Goal: Task Accomplishment & Management: Complete application form

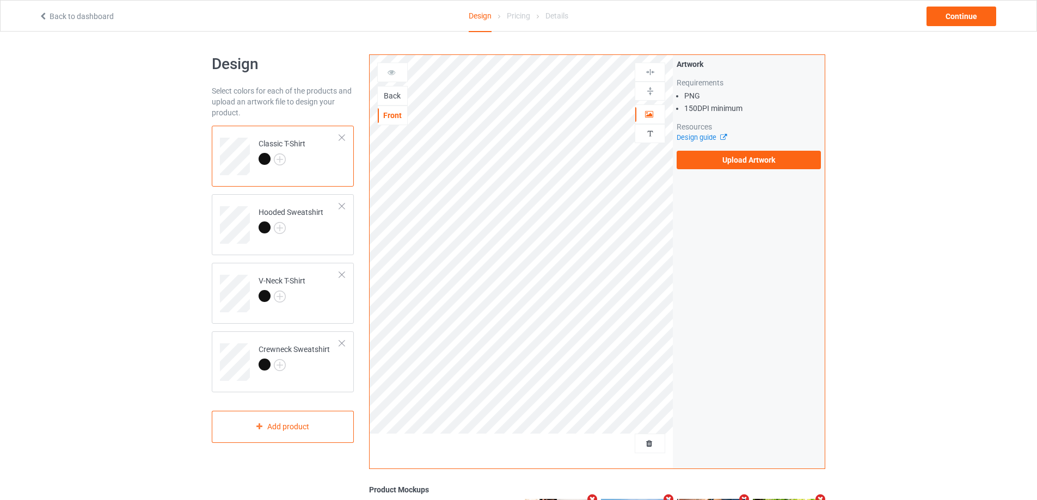
click at [396, 99] on div "Back" at bounding box center [392, 95] width 29 height 11
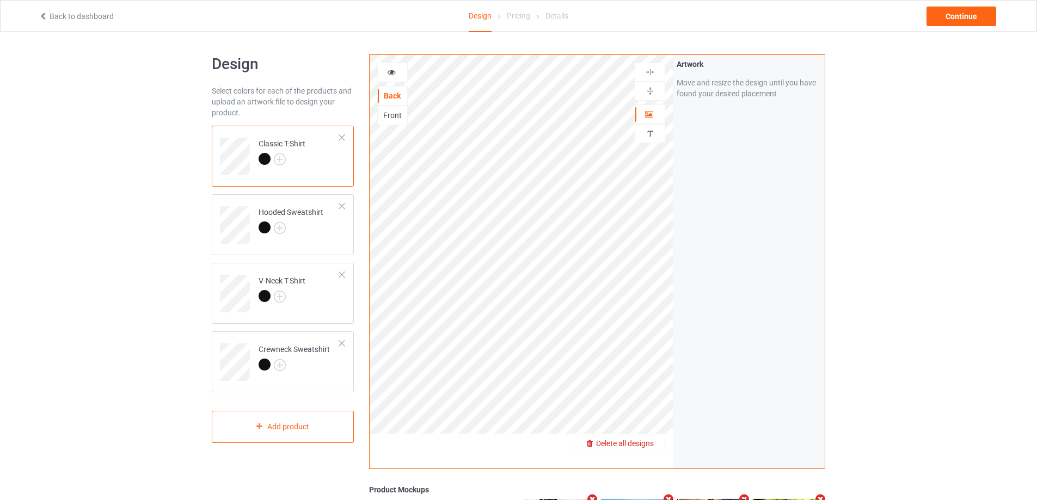
click at [654, 442] on span "Delete all designs" at bounding box center [625, 443] width 58 height 9
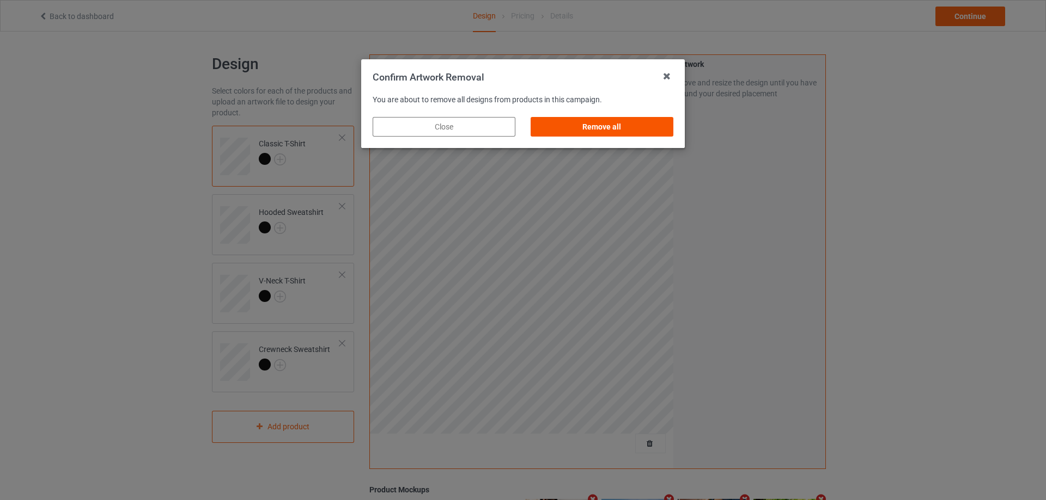
click at [618, 126] on div "Remove all" at bounding box center [601, 127] width 143 height 20
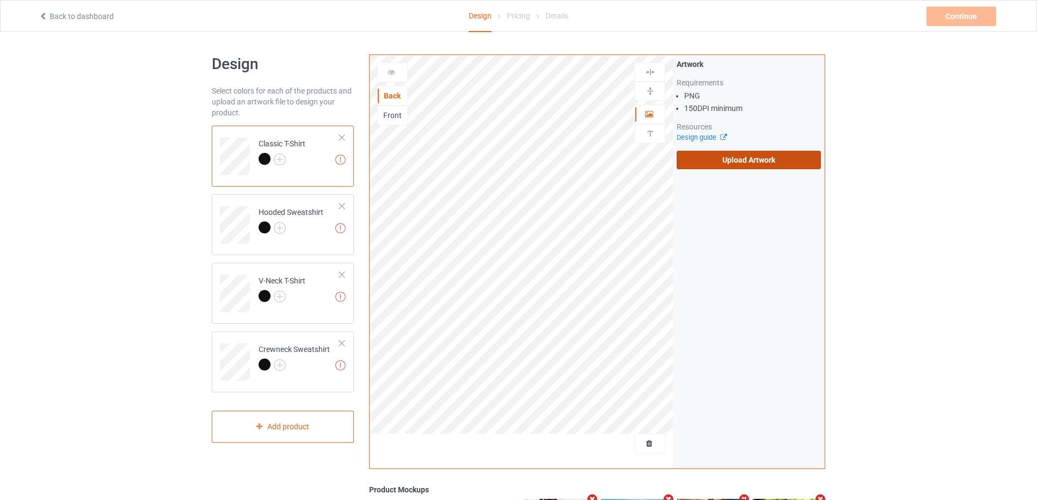
click at [706, 151] on label "Upload Artwork" at bounding box center [749, 160] width 144 height 19
click at [0, 0] on input "Upload Artwork" at bounding box center [0, 0] width 0 height 0
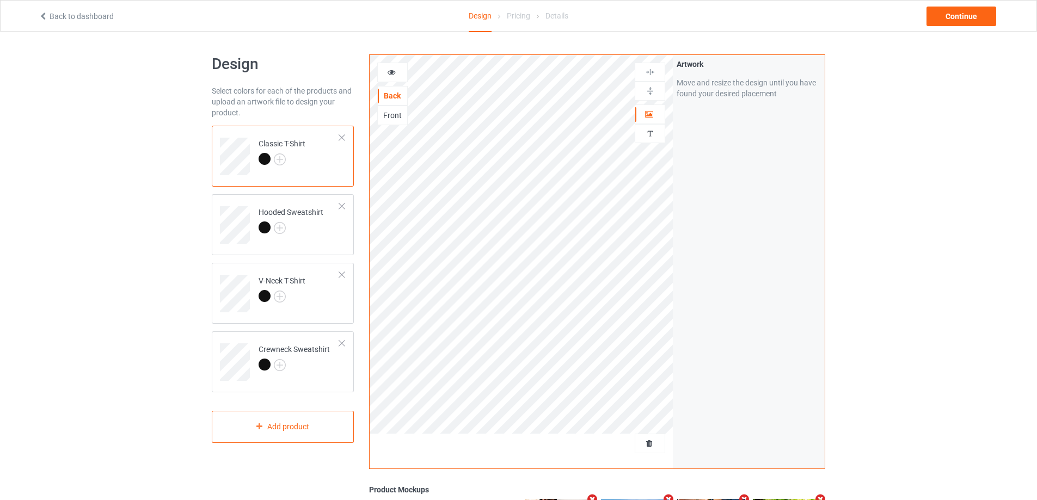
click at [89, 16] on link "Back to dashboard" at bounding box center [76, 16] width 75 height 9
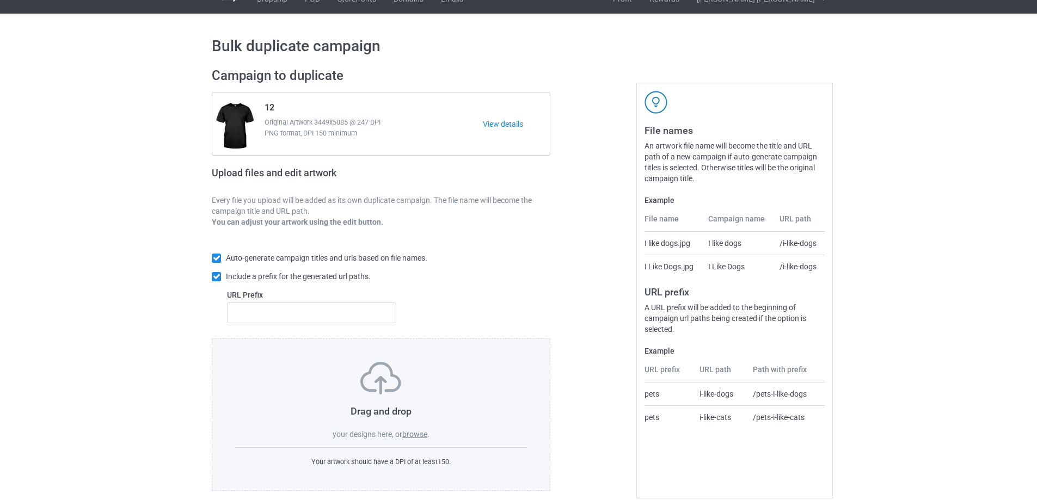
scroll to position [30, 0]
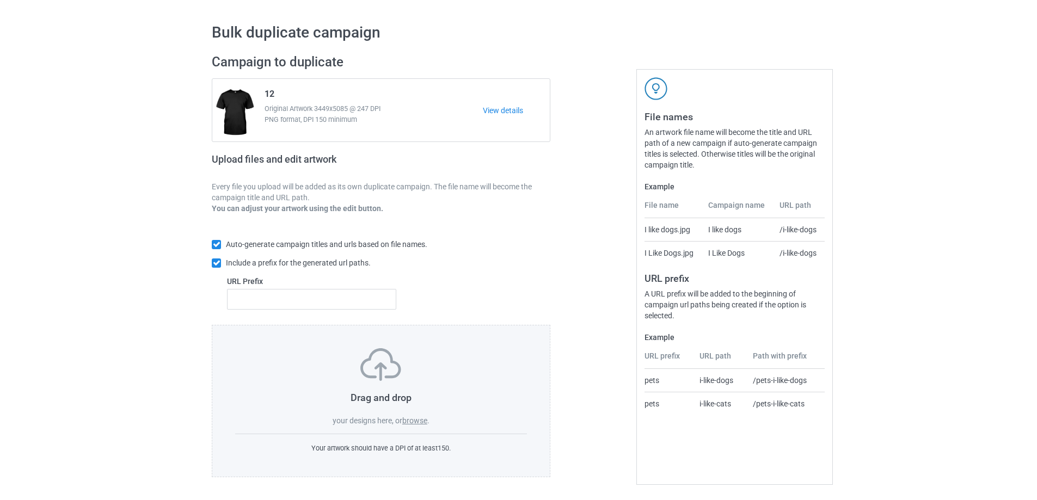
click at [413, 420] on label "browse" at bounding box center [414, 421] width 25 height 9
click at [0, 0] on input "browse" at bounding box center [0, 0] width 0 height 0
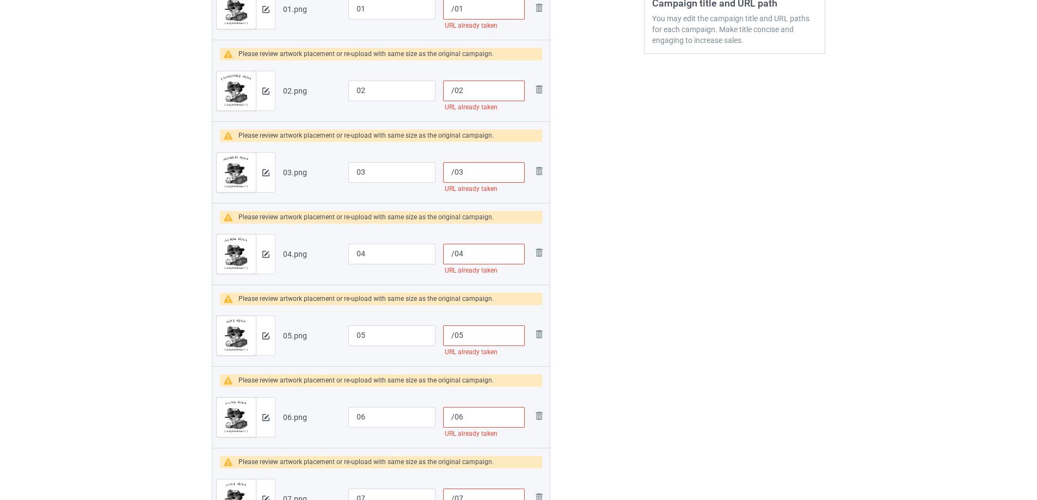
scroll to position [139, 0]
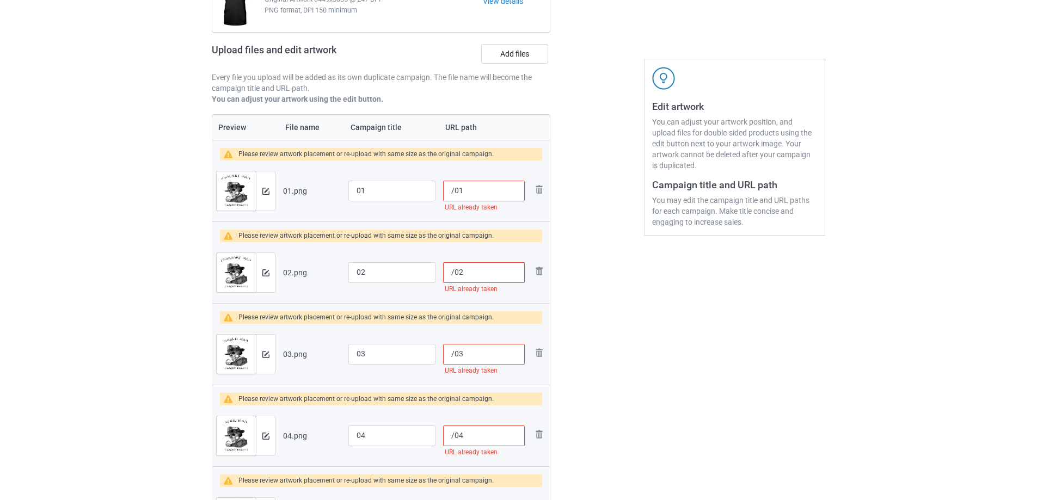
click at [453, 189] on input "/01" at bounding box center [484, 191] width 82 height 21
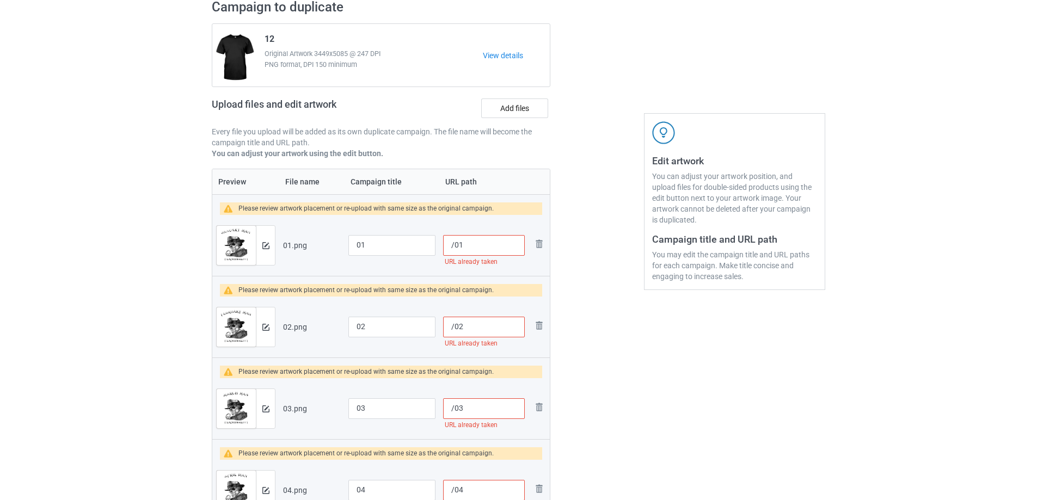
scroll to position [0, 0]
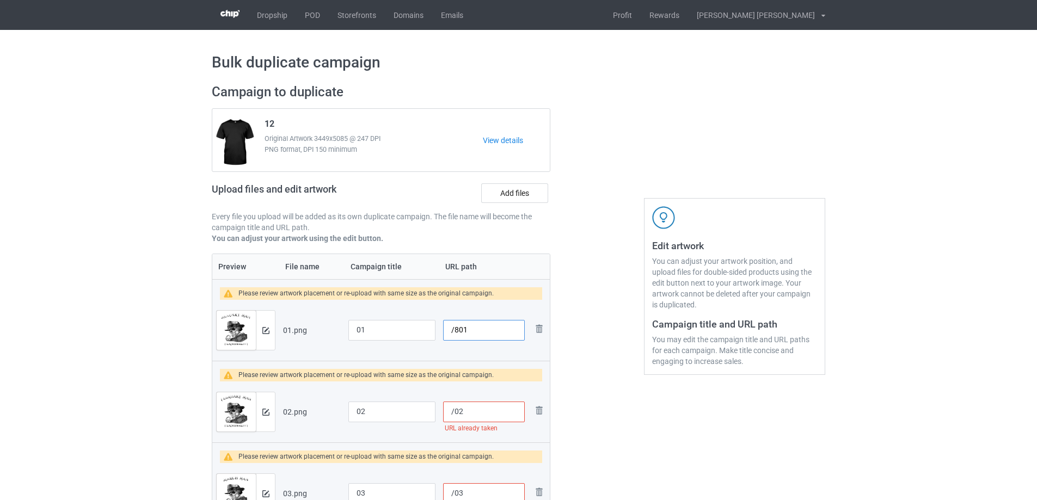
click at [459, 328] on input "/801" at bounding box center [484, 330] width 82 height 21
click at [454, 334] on input "/83801" at bounding box center [484, 330] width 82 height 21
type input "/83801"
click at [454, 415] on input "/02" at bounding box center [484, 412] width 82 height 21
paste input "838"
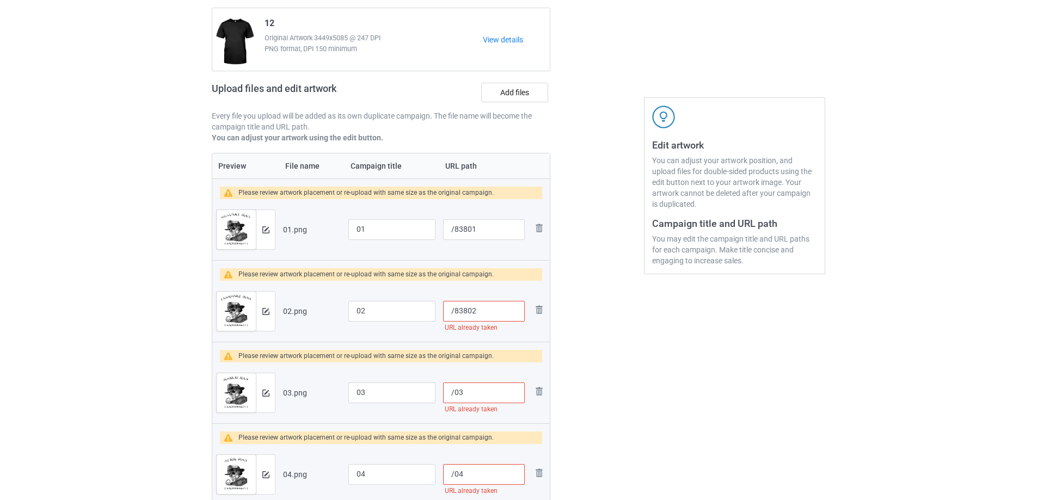
scroll to position [109, 0]
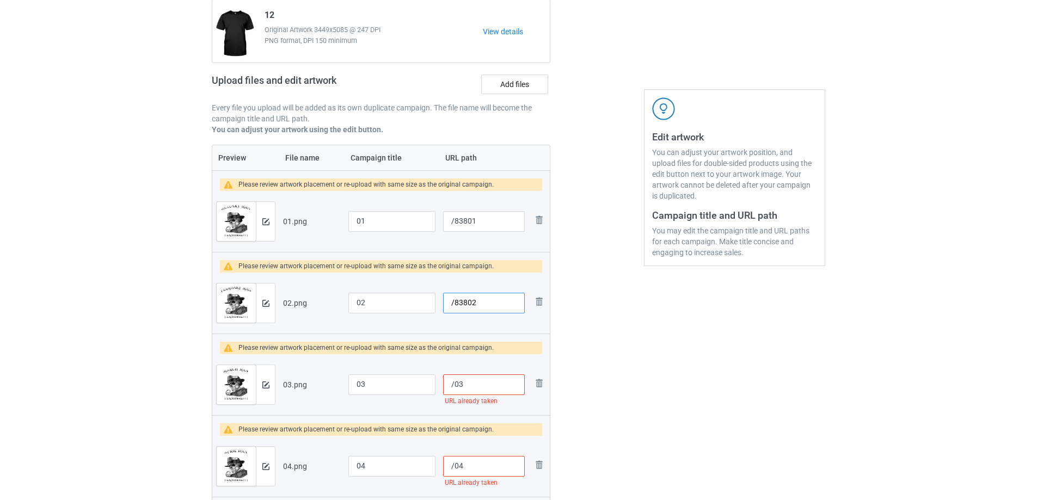
type input "/83802"
click at [455, 385] on input "/03" at bounding box center [484, 385] width 82 height 21
paste input "838"
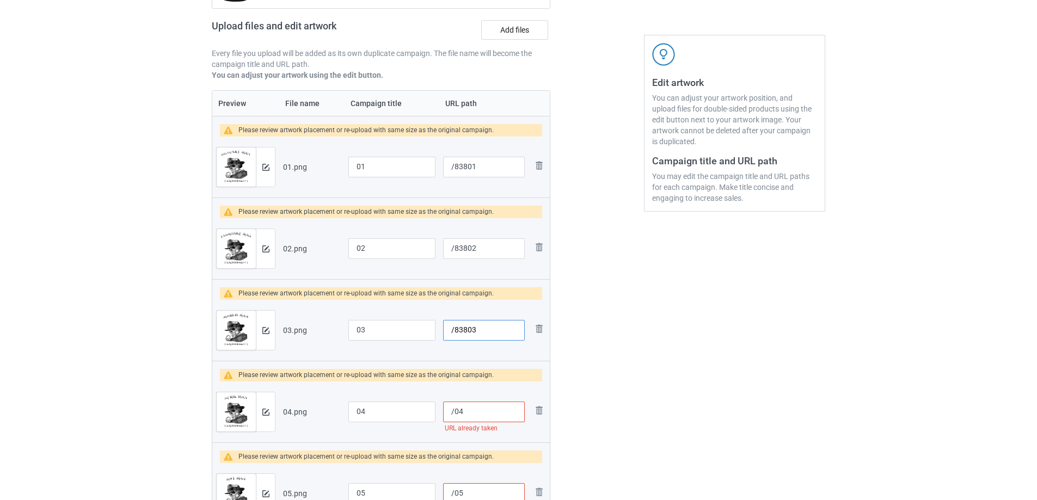
type input "/83803"
click at [453, 410] on input "/04" at bounding box center [484, 412] width 82 height 21
paste input "838"
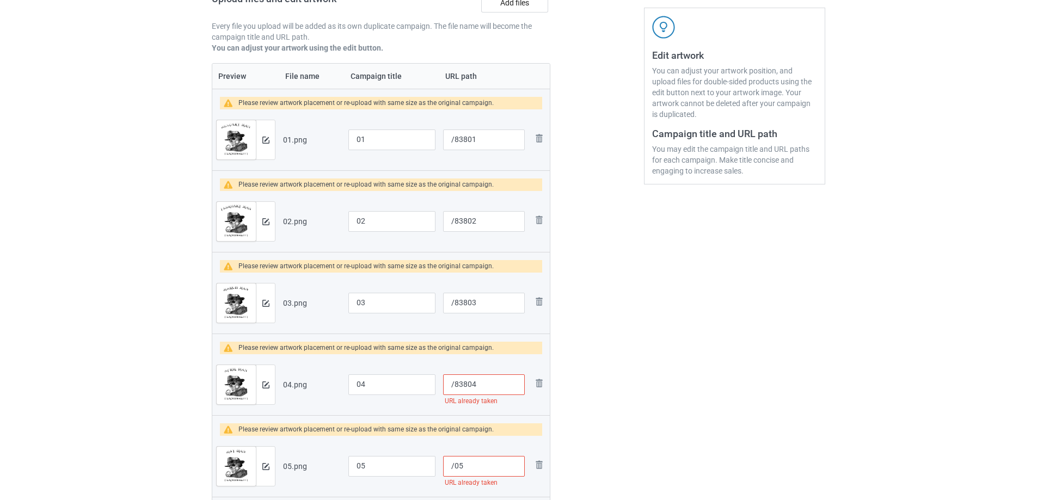
scroll to position [218, 0]
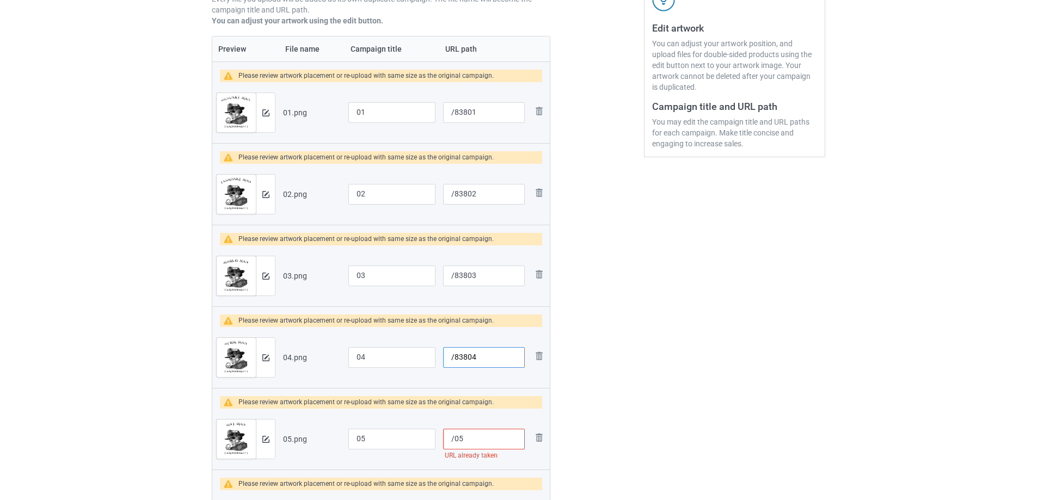
type input "/83804"
click at [454, 440] on input "/05" at bounding box center [484, 439] width 82 height 21
paste input "838"
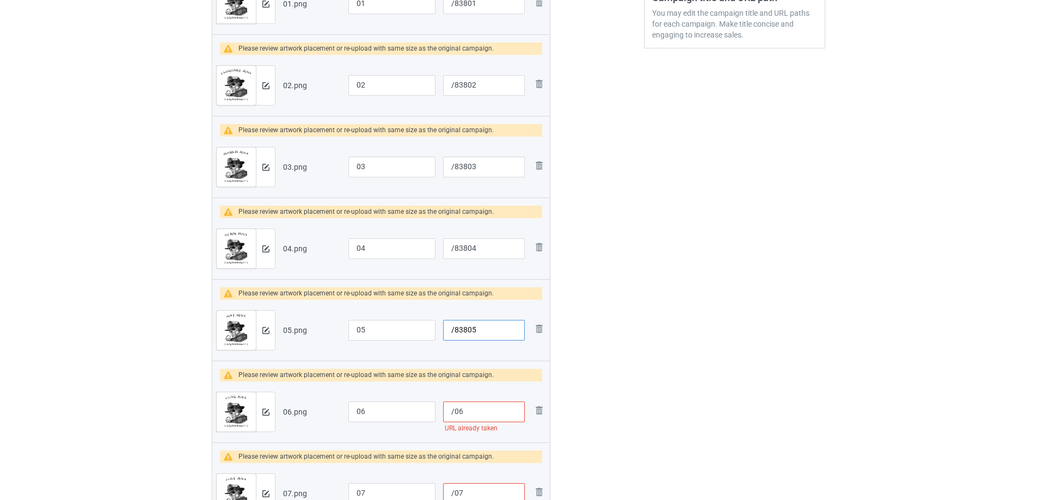
type input "/83805"
click at [454, 411] on input "/06" at bounding box center [484, 412] width 82 height 21
paste input "838"
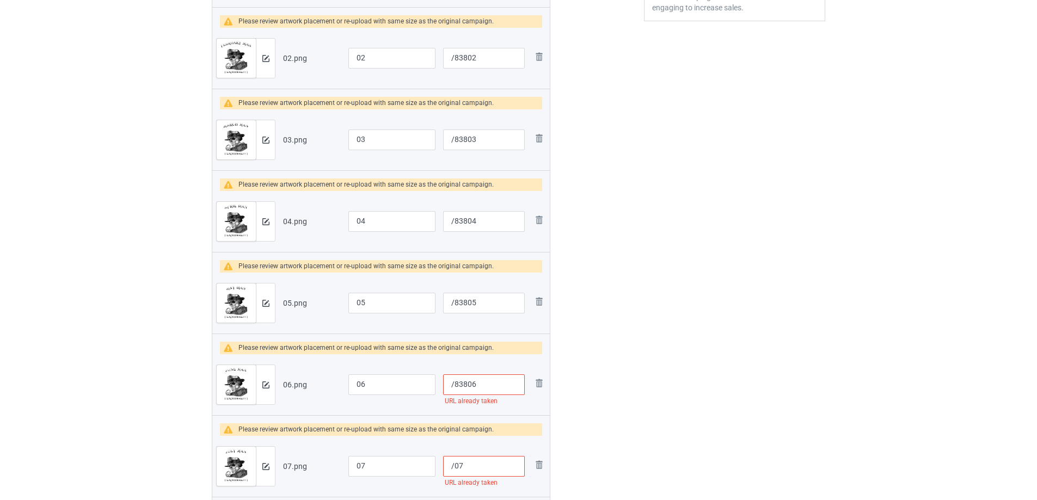
scroll to position [381, 0]
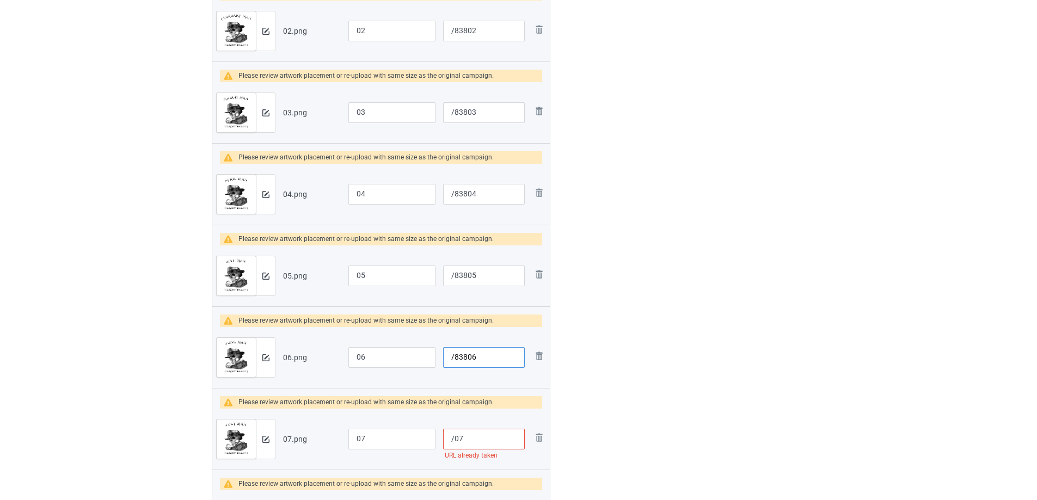
type input "/83806"
click at [453, 441] on input "/07" at bounding box center [484, 439] width 82 height 21
paste input "838"
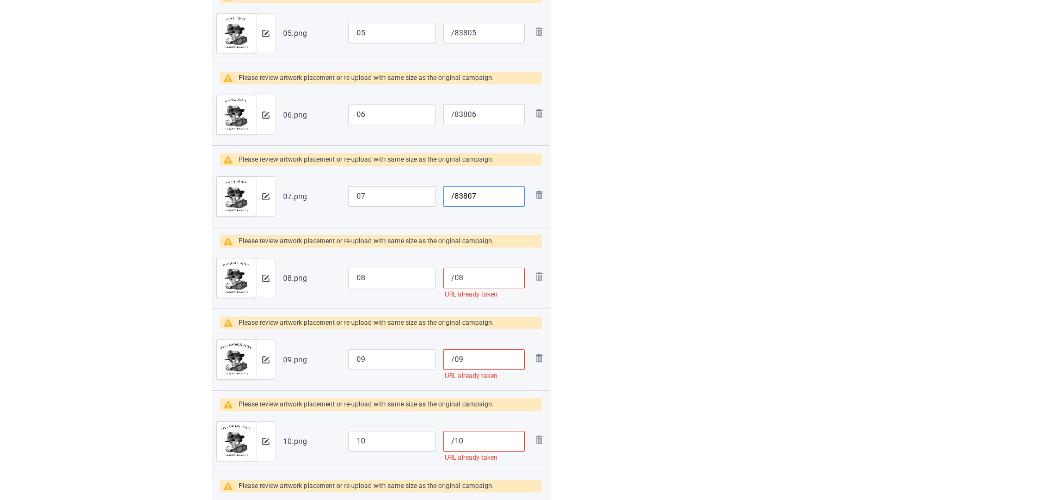
scroll to position [653, 0]
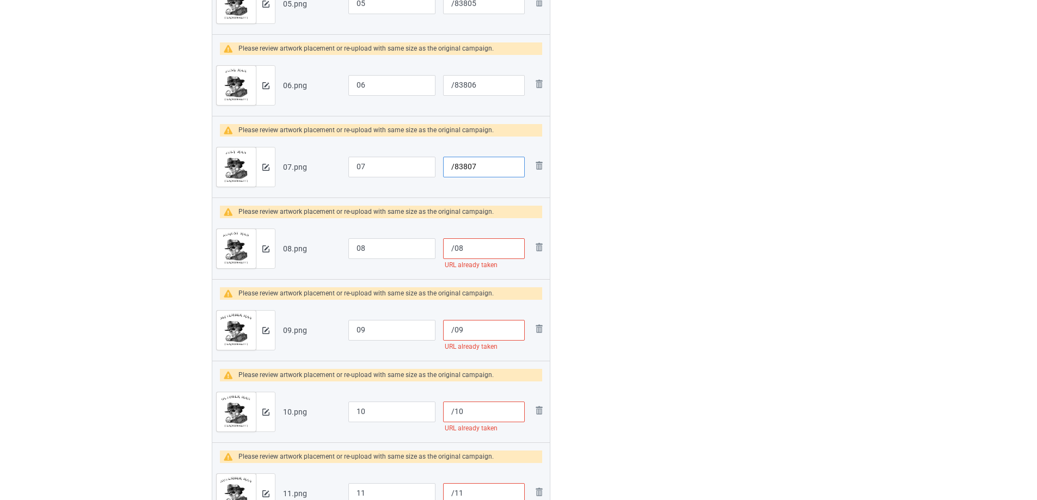
type input "/83807"
click at [454, 251] on input "/08" at bounding box center [484, 249] width 82 height 21
paste input "838"
type input "/83808"
click at [455, 335] on input "/09" at bounding box center [484, 330] width 82 height 21
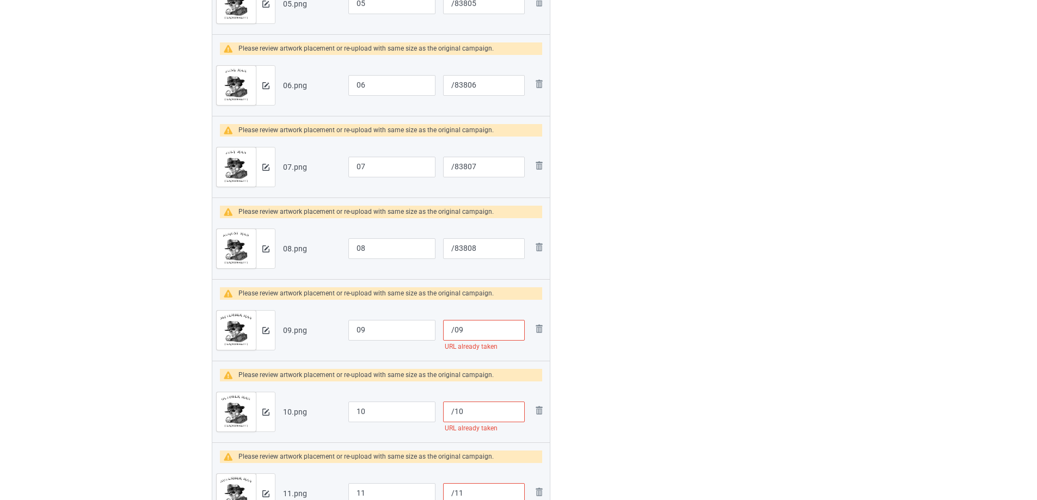
paste input "838"
type input "/83809"
click at [455, 414] on input "/10" at bounding box center [484, 412] width 82 height 21
paste input "838"
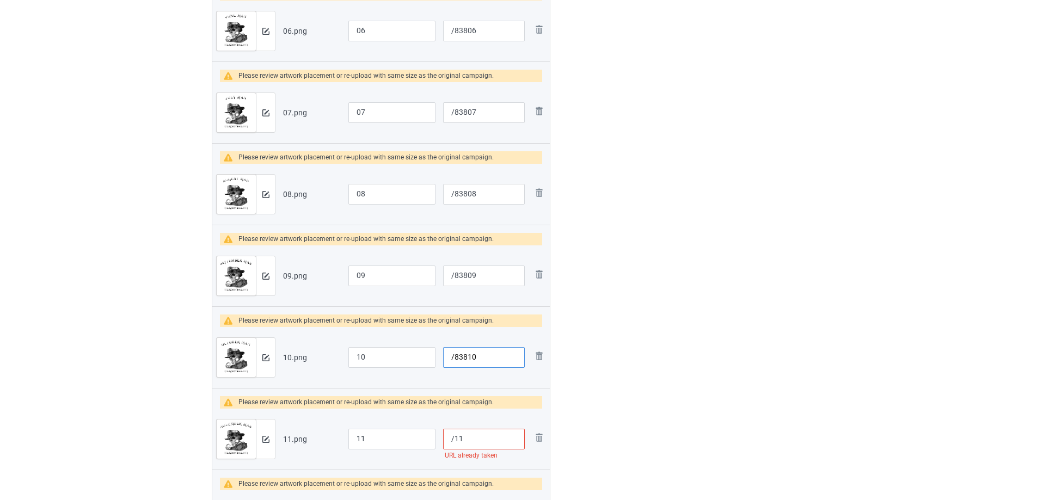
type input "/83810"
click at [453, 441] on input "/11" at bounding box center [484, 439] width 82 height 21
paste input "838"
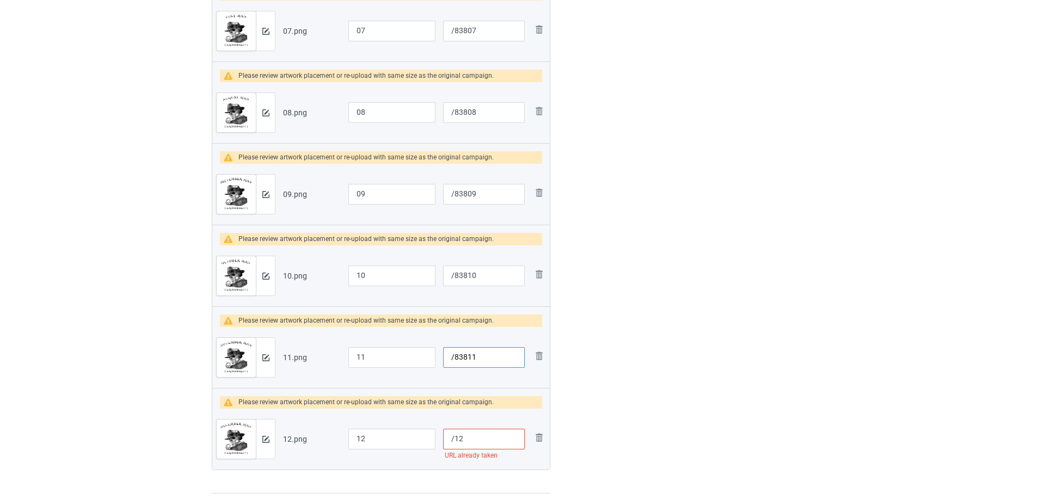
scroll to position [817, 0]
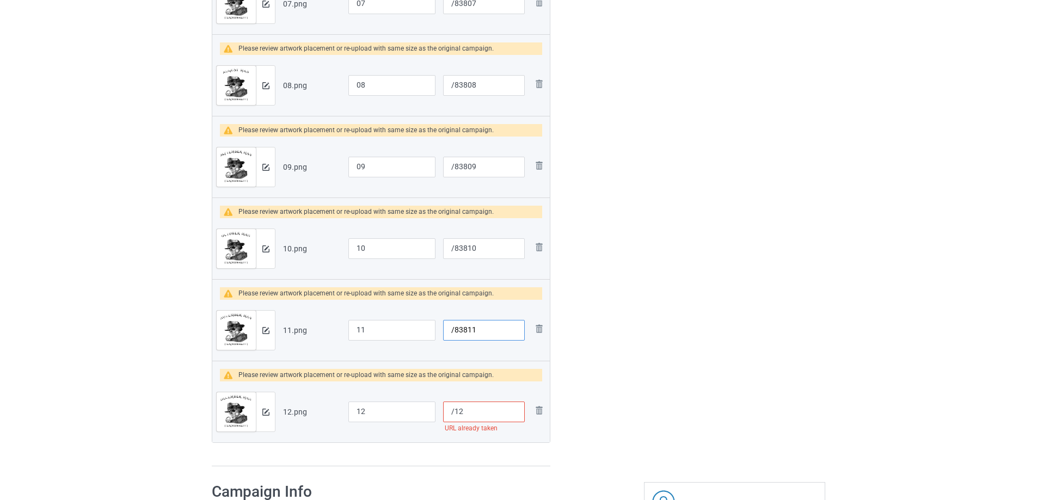
type input "/83811"
click at [455, 414] on input "/12" at bounding box center [484, 412] width 82 height 21
paste input "838"
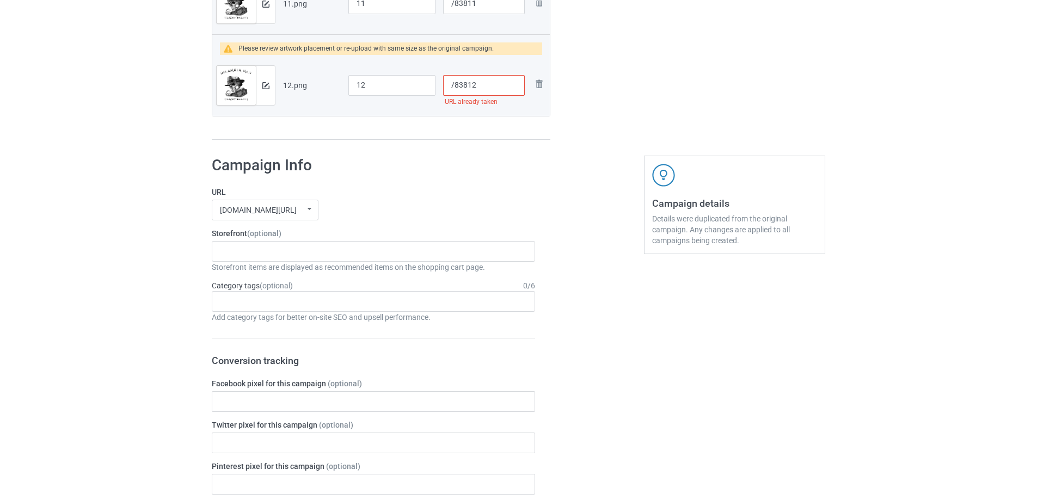
scroll to position [926, 0]
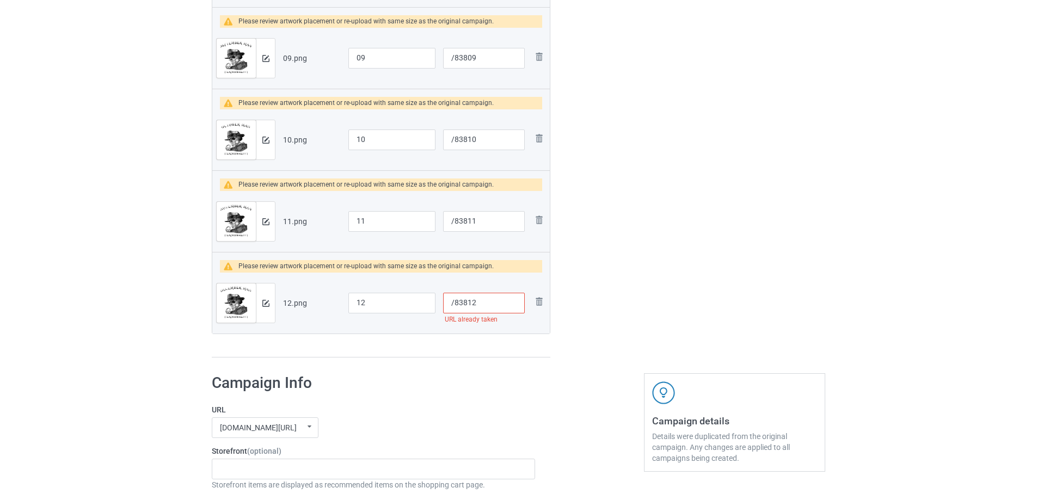
click at [488, 307] on input "/83812" at bounding box center [484, 303] width 82 height 21
type input "/83812"
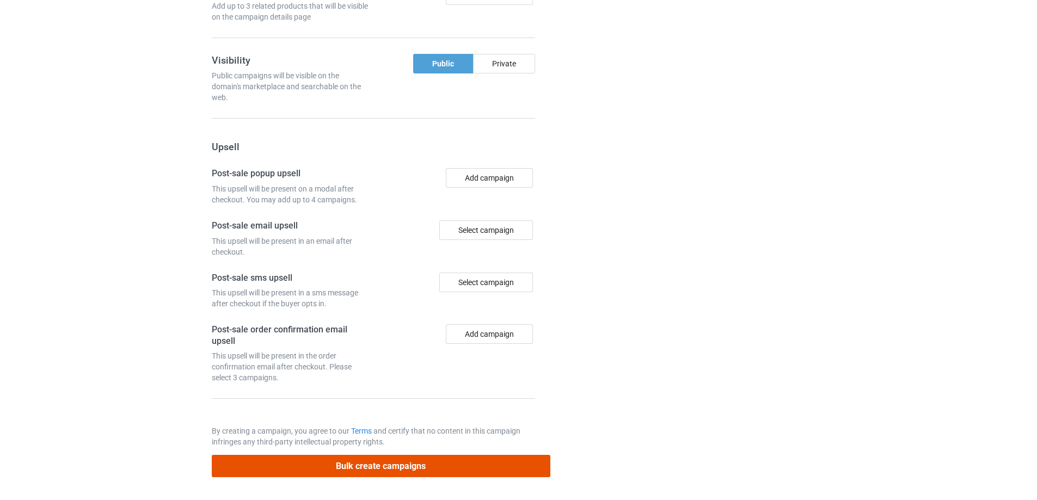
click at [402, 465] on button "Bulk create campaigns" at bounding box center [381, 466] width 339 height 22
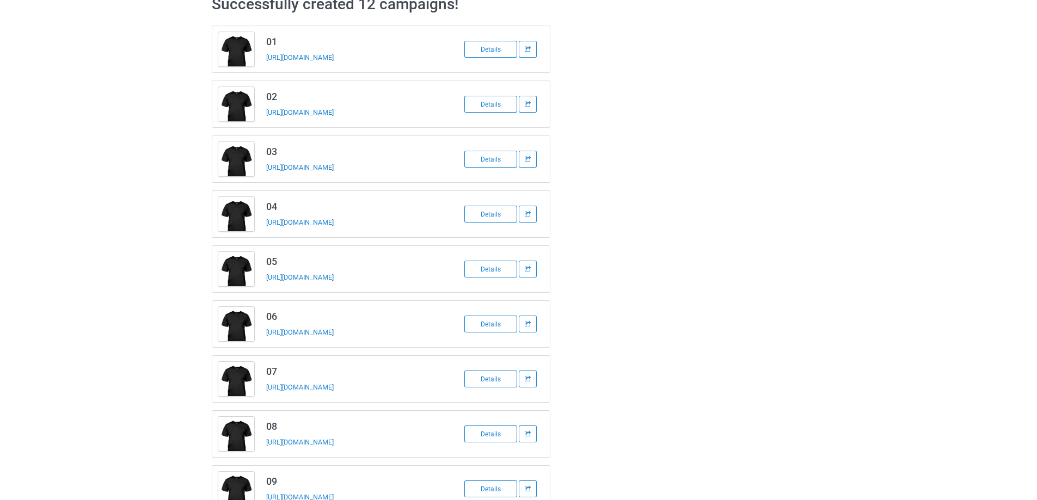
scroll to position [0, 0]
